Goal: Use online tool/utility

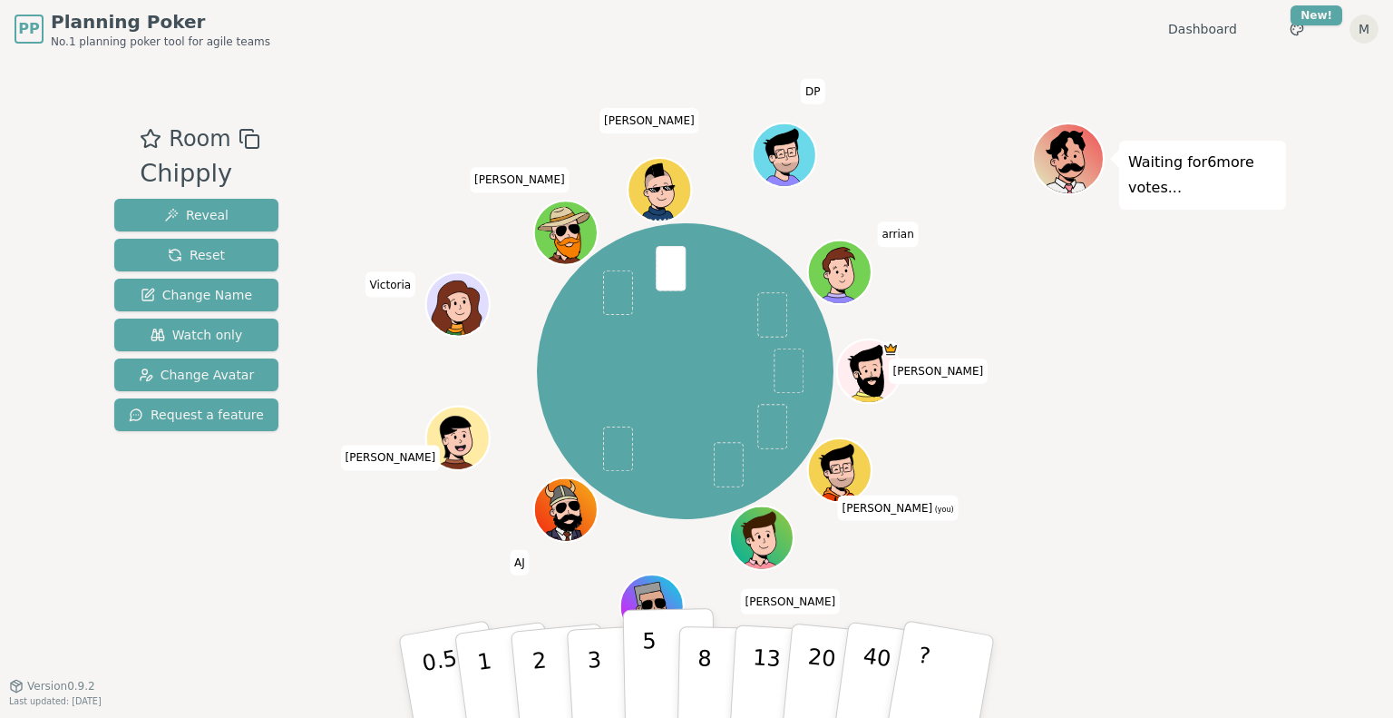
click at [642, 678] on p "5" at bounding box center [649, 677] width 15 height 98
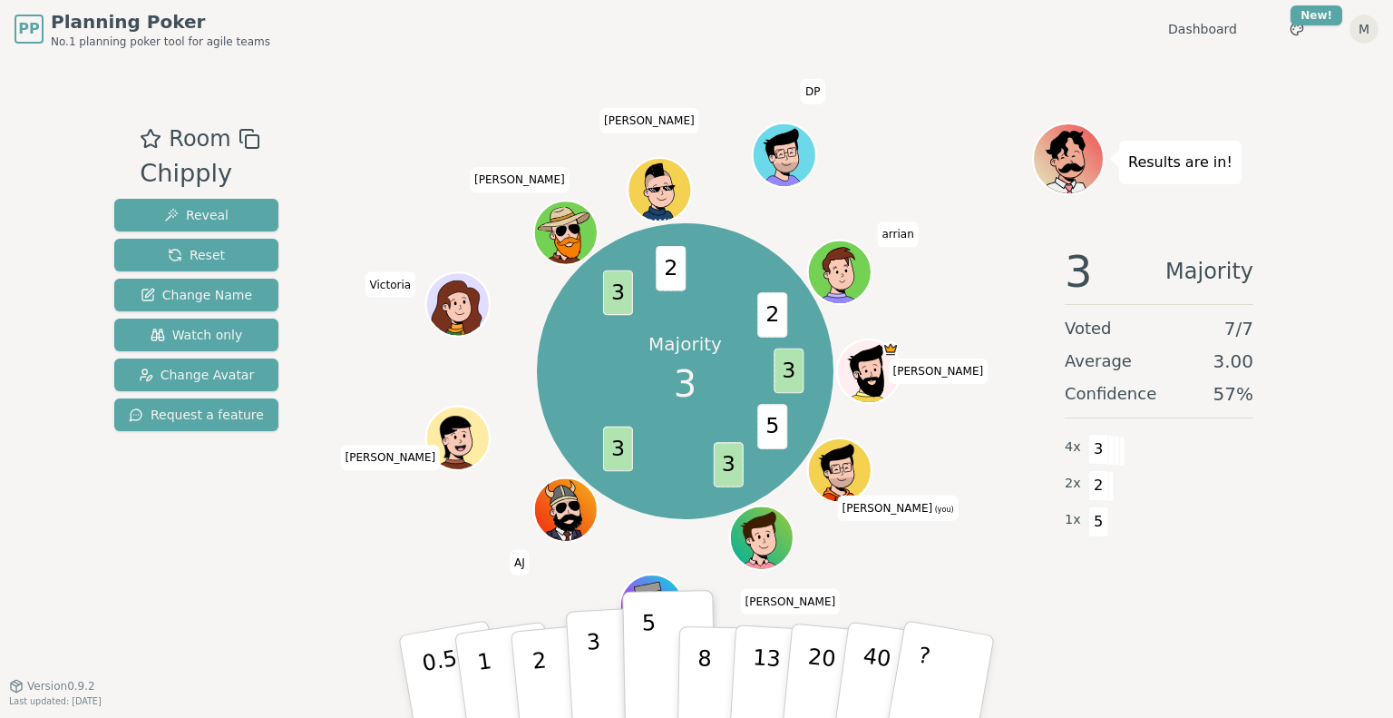
click at [601, 671] on button "3" at bounding box center [615, 677] width 99 height 142
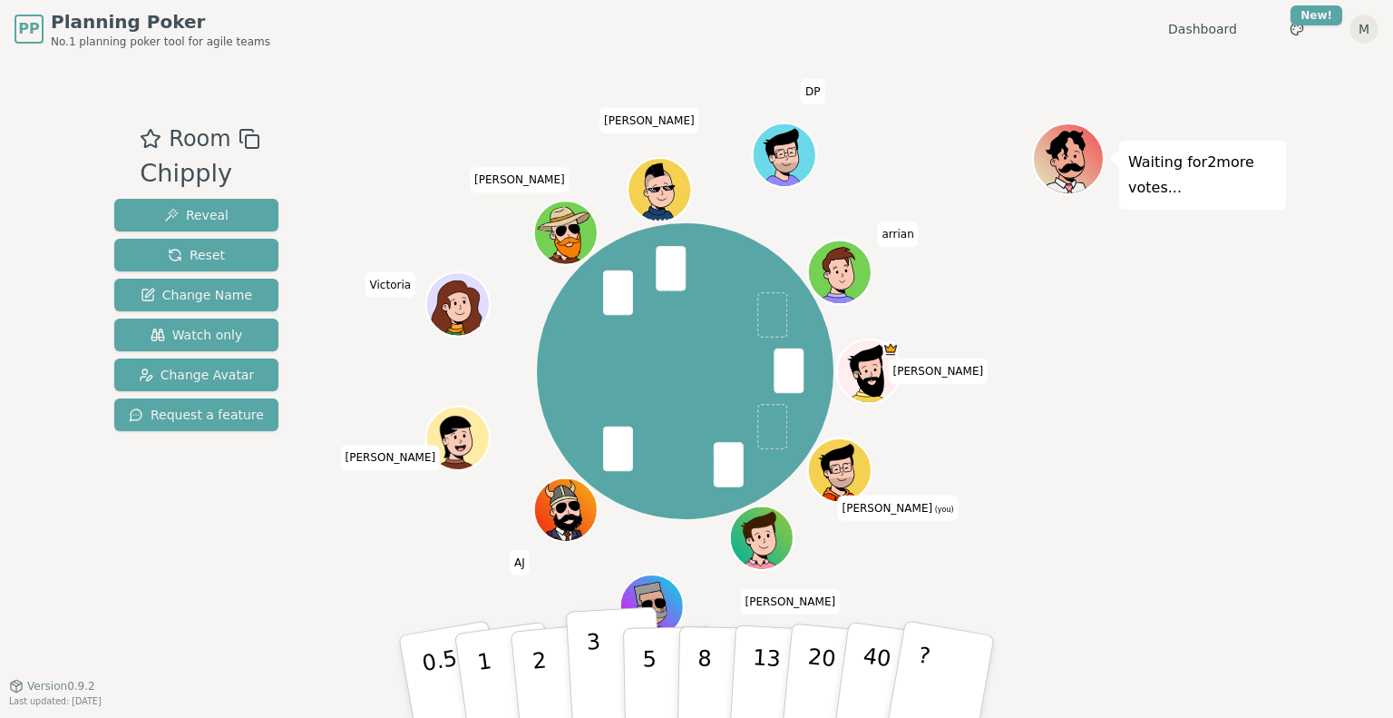
click at [584, 658] on button "3" at bounding box center [615, 677] width 99 height 142
click at [554, 669] on button "2" at bounding box center [560, 677] width 103 height 144
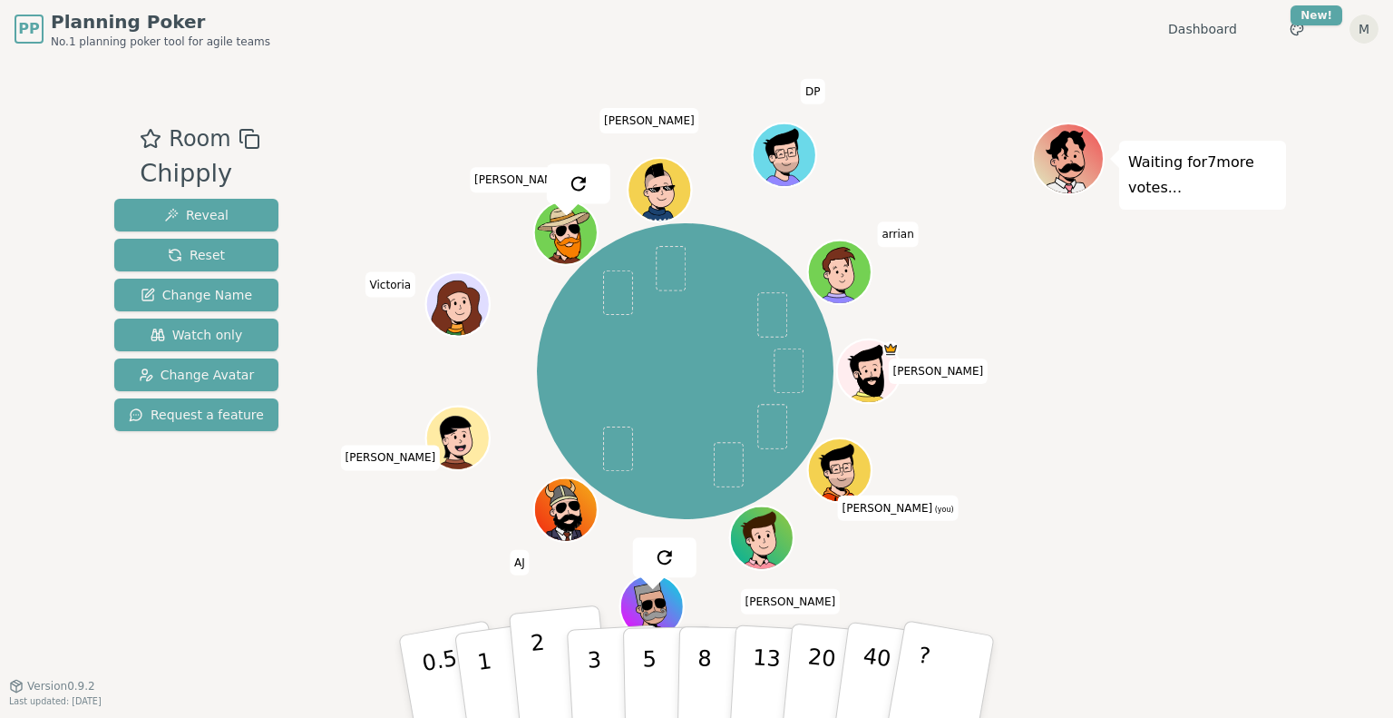
click at [546, 689] on button "2" at bounding box center [560, 677] width 103 height 144
click at [490, 673] on p "1" at bounding box center [487, 679] width 27 height 99
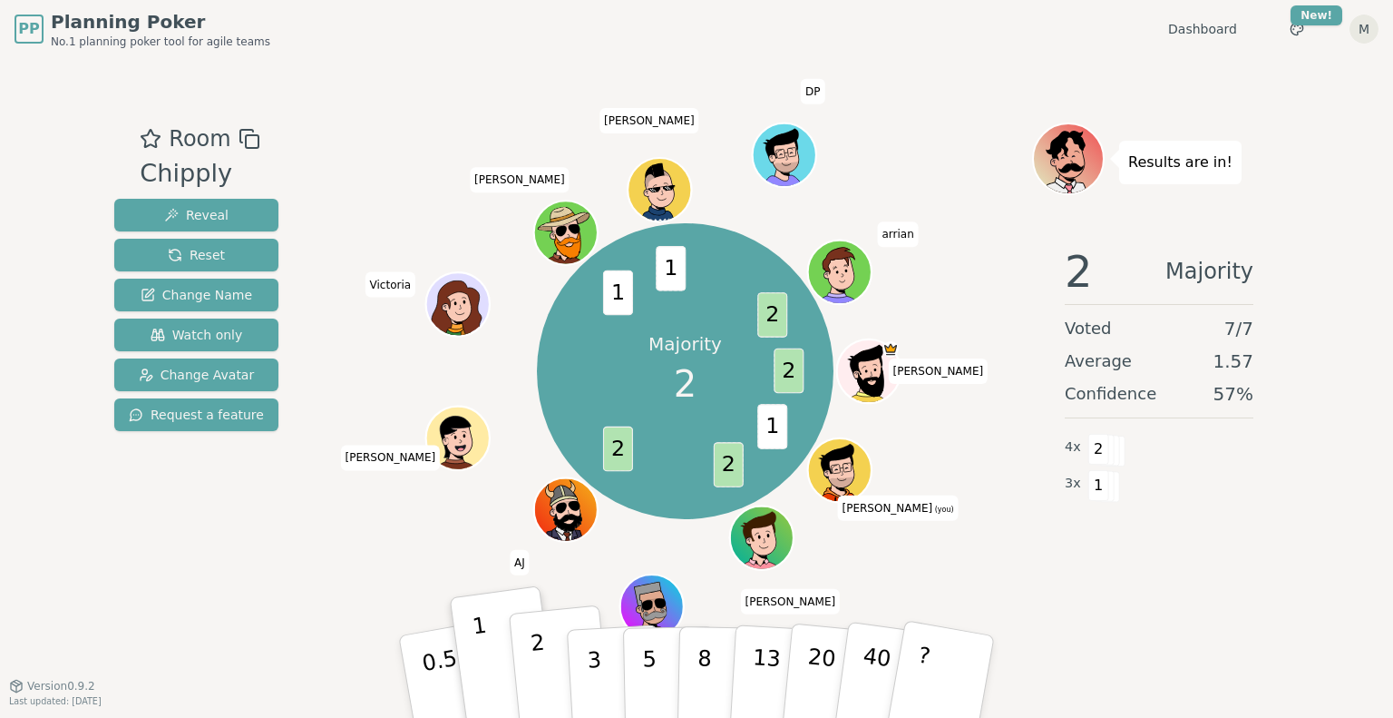
click at [542, 673] on p "2" at bounding box center [542, 679] width 24 height 99
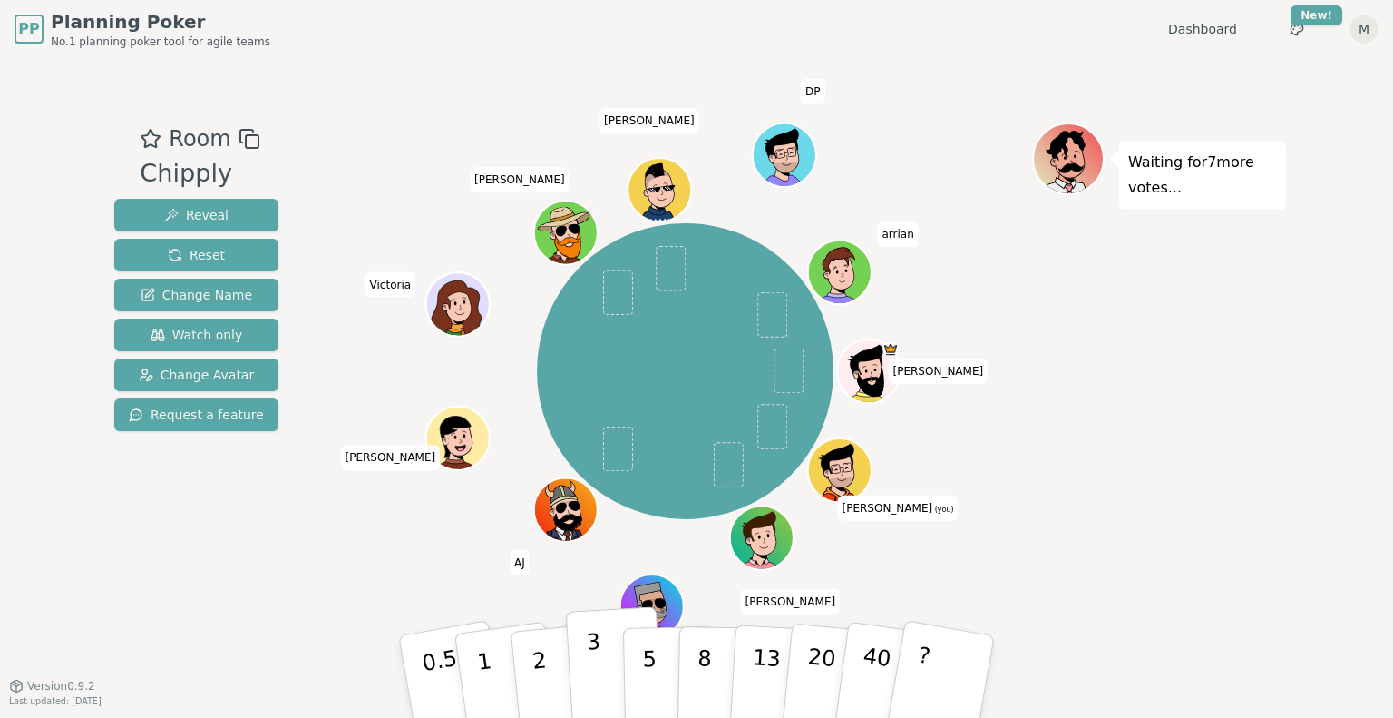
drag, startPoint x: 605, startPoint y: 680, endPoint x: 592, endPoint y: 680, distance: 12.7
click at [604, 680] on button "3" at bounding box center [615, 677] width 99 height 142
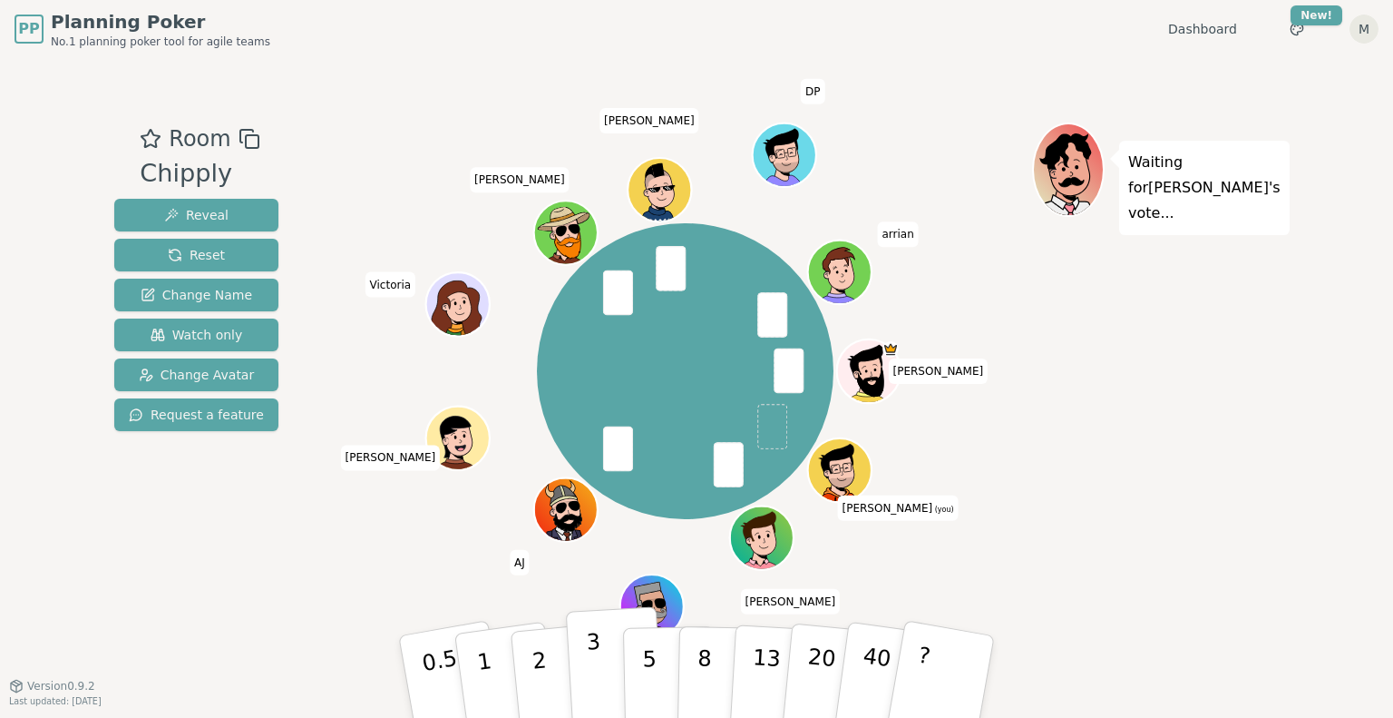
click at [597, 662] on p "3" at bounding box center [596, 678] width 20 height 99
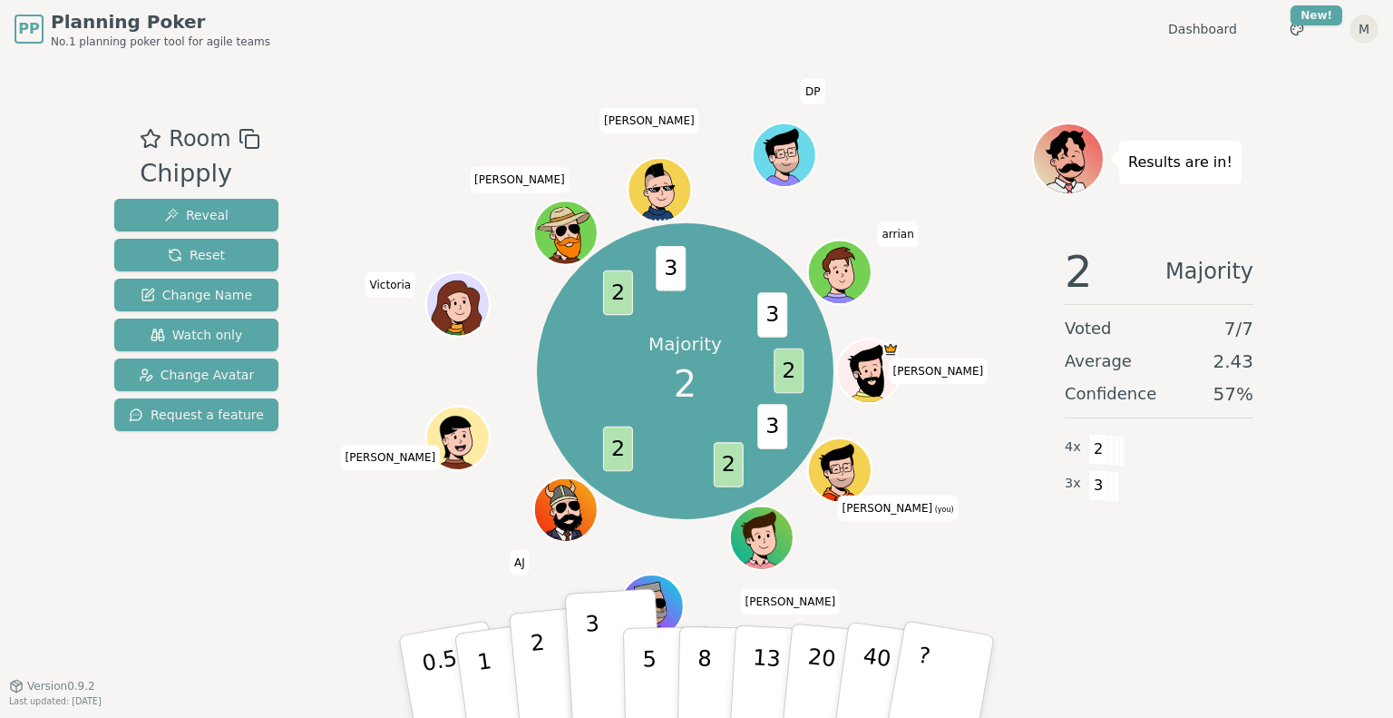
click at [549, 679] on button "2" at bounding box center [560, 677] width 103 height 144
